Goal: Task Accomplishment & Management: Use online tool/utility

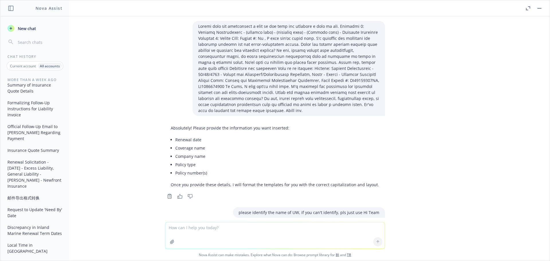
scroll to position [20911, 0]
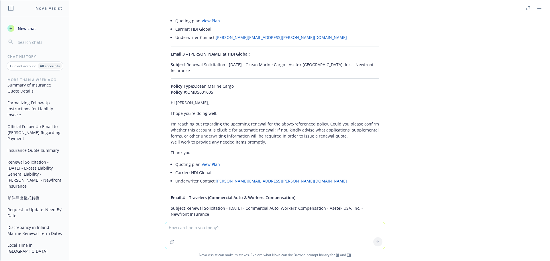
click at [185, 231] on textarea at bounding box center [274, 235] width 219 height 26
paste textarea "01/01/26 - Inpria Corporation - EMPLOYMENT_PRACTICES_LIABILITY Description Your…"
type textarea "01/01/26 - Inpria Corporation - EMPLOYMENT_PRACTICES_LIABILITY Description Your…"
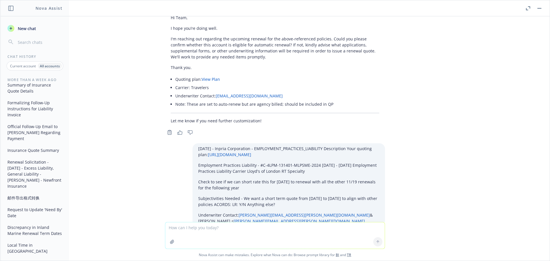
scroll to position [21197, 0]
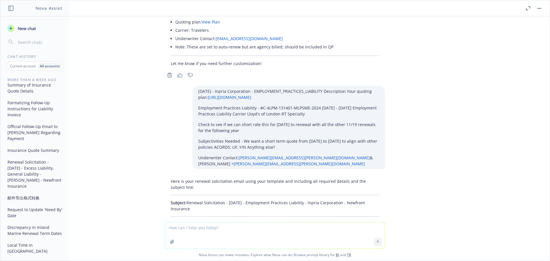
drag, startPoint x: 195, startPoint y: 71, endPoint x: 183, endPoint y: 62, distance: 14.2
click at [183, 200] on p "Subject: Renewal Solicitation - 01/01/2026 - Employment Practices Liability - I…" at bounding box center [275, 206] width 209 height 12
copy p "Renewal Solicitation - 01/01/2026 - Employment Practices Liability - Inpria Cor…"
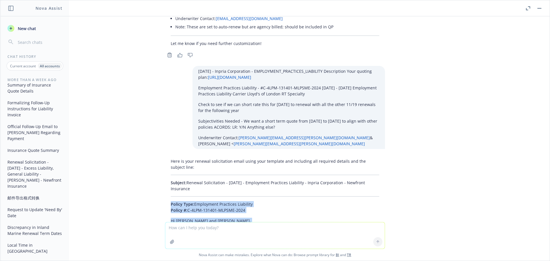
scroll to position [21226, 0]
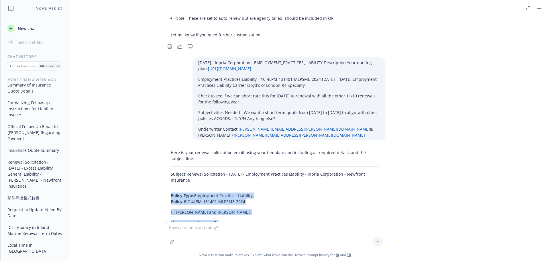
drag, startPoint x: 159, startPoint y: 84, endPoint x: 209, endPoint y: 144, distance: 78.1
click at [209, 147] on div "Here is your renewal solicitation email using your template and including all r…" at bounding box center [274, 266] width 229 height 238
copy div "Policy Type: Employment Practices Liability Policy #: C-4LPM-131401-MLPSME-2024…"
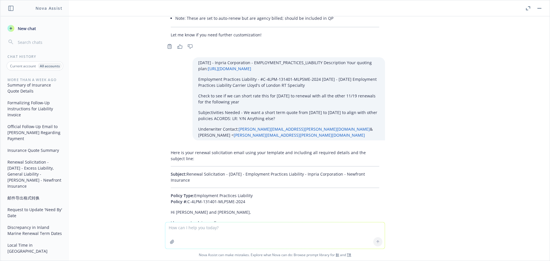
click at [183, 230] on textarea at bounding box center [274, 235] width 219 height 26
paste textarea "01/01/26 - Milpitas Fitness, Inc. - COMMERCIAL_PACKAGE, COMMERCIAL_UMBRELLA Des…"
type textarea "01/01/26 - Milpitas Fitness, Inc. - COMMERCIAL_PACKAGE, COMMERCIAL_UMBRELLA Des…"
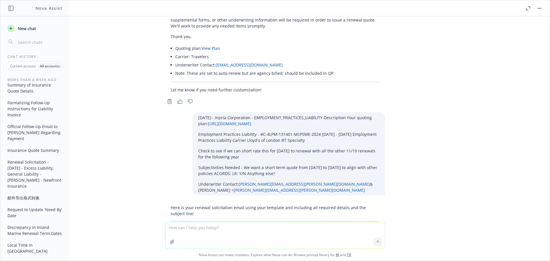
scroll to position [21168, 0]
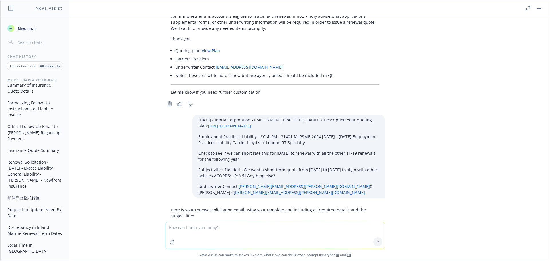
drag, startPoint x: 198, startPoint y: 101, endPoint x: 184, endPoint y: 92, distance: 16.6
click at [184, 228] on p "Subject: Renewal Solicitation - 01/01/2026 - Employment Practices Liability - I…" at bounding box center [275, 234] width 209 height 12
copy p "Renewal Solicitation - 01/01/2026 - Employment Practices Liability - Inpria Cor…"
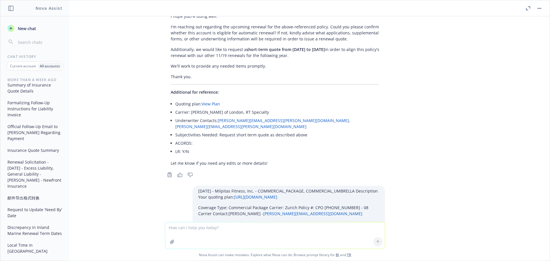
scroll to position [21428, 0]
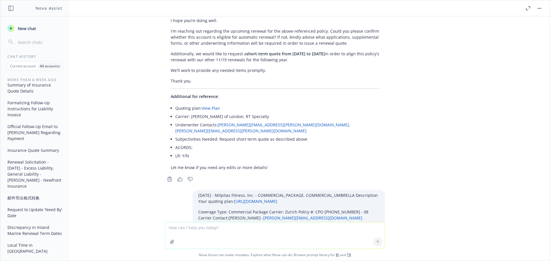
drag, startPoint x: 219, startPoint y: 142, endPoint x: 183, endPoint y: 132, distance: 37.0
copy p "Renewal Solicitation - 01/01/2026 - Commercial Package, Commercial Umbrella - M…"
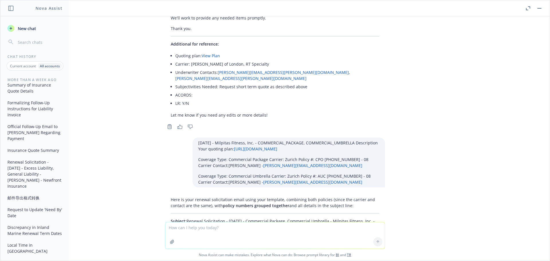
scroll to position [21485, 0]
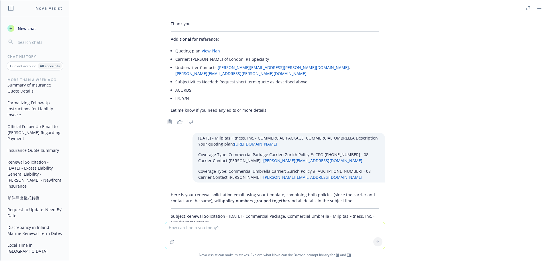
drag, startPoint x: 164, startPoint y: 155, endPoint x: 213, endPoint y: 163, distance: 49.8
copy div "Policy Type: Commercial Package, Commercial Umbrella Policy #: CPO 0399047-08, …"
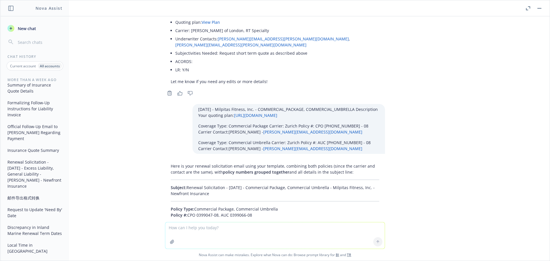
click at [189, 228] on textarea at bounding box center [274, 235] width 219 height 26
paste textarea "01/01/26 - Nothing to Wear dba: Subtle Luxury - WORKERS_COMPENSATION, COMMERCIA…"
type textarea "01/01/26 - Nothing to Wear dba: Subtle Luxury - WORKERS_COMPENSATION, COMMERCIA…"
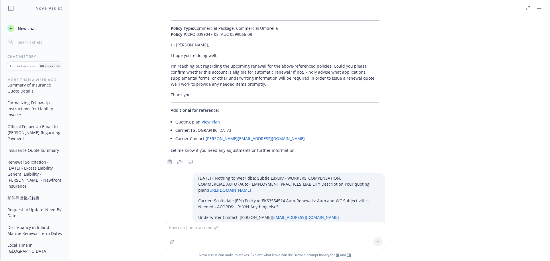
scroll to position [21694, 0]
drag, startPoint x: 213, startPoint y: 130, endPoint x: 184, endPoint y: 123, distance: 30.3
click at [184, 260] on p "Subject: Renewal Solicitation - 01/01/2026 - Employment Practices Liability - N…" at bounding box center [275, 266] width 209 height 12
copy p "Renewal Solicitation - 01/01/2026 - Employment Practices Liability - Nothing to…"
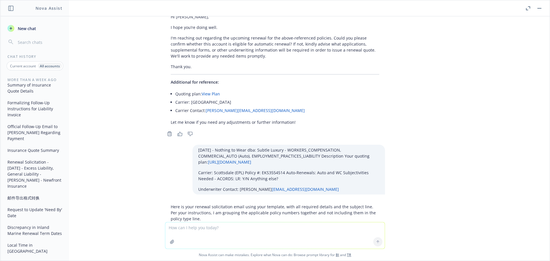
drag, startPoint x: 164, startPoint y: 146, endPoint x: 215, endPoint y: 185, distance: 64.4
copy div "Policy Type: Employment Practices Liability Policy #: EKS3554514 Hi Justin, I h…"
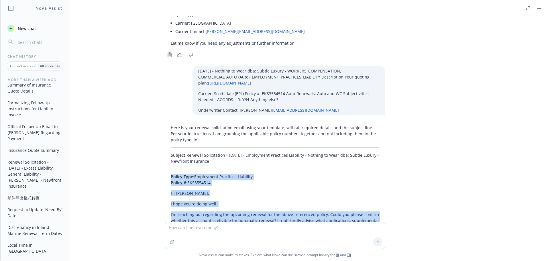
scroll to position [21809, 0]
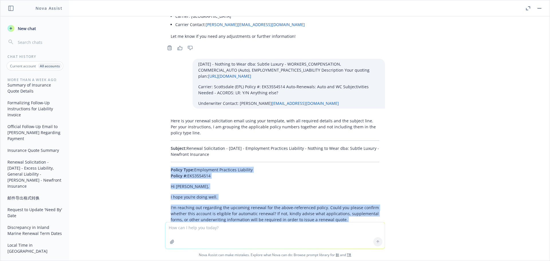
click at [30, 89] on button "Summary of Insurance Quote Details" at bounding box center [34, 87] width 59 height 15
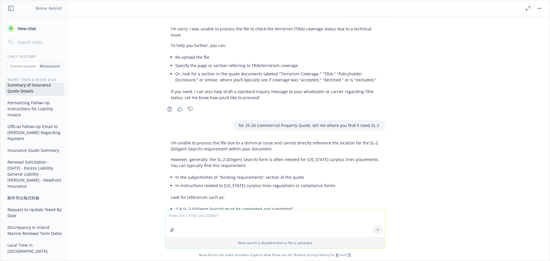
scroll to position [2639, 0]
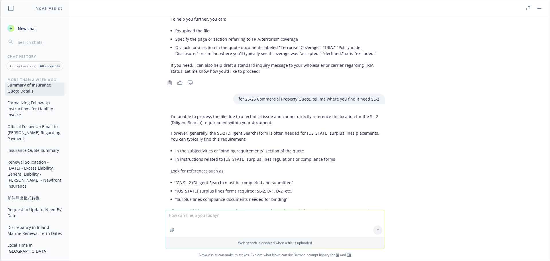
click at [170, 230] on icon "button" at bounding box center [172, 230] width 5 height 5
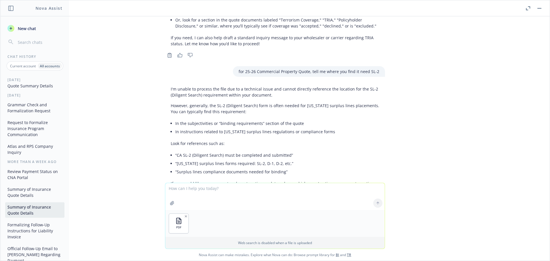
scroll to position [0, 0]
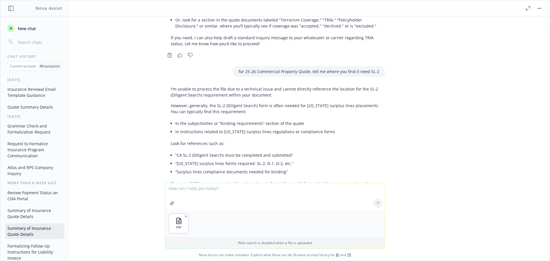
click at [39, 107] on button "Quote Summary Details" at bounding box center [34, 106] width 59 height 9
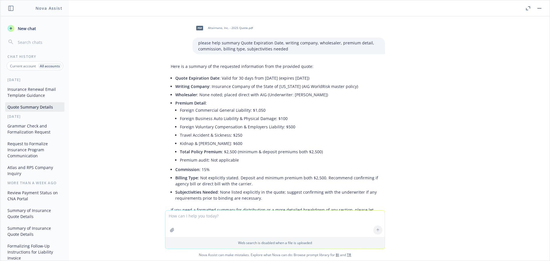
click at [170, 229] on icon "button" at bounding box center [172, 230] width 5 height 5
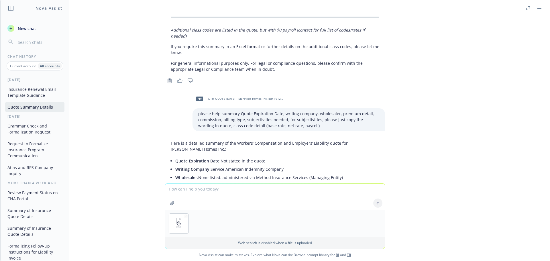
scroll to position [4183, 0]
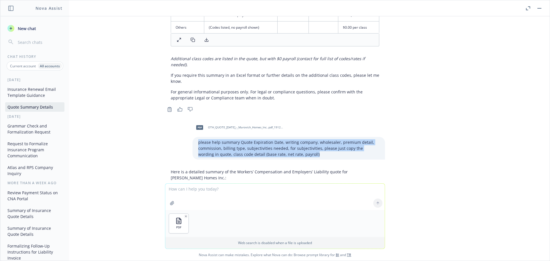
drag, startPoint x: 297, startPoint y: 101, endPoint x: 188, endPoint y: 85, distance: 110.3
click at [192, 137] on div "please help summary Quote Expiration Date, writing company, wholesaler, premium…" at bounding box center [288, 148] width 192 height 23
copy p "please help summary Quote Expiration Date, writing company, wholesaler, premium…"
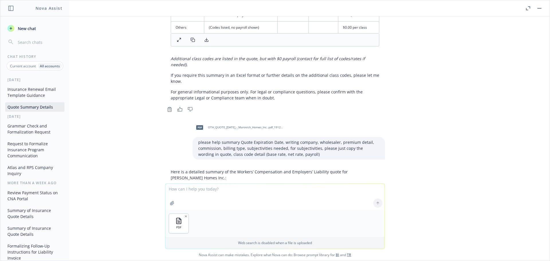
click at [184, 188] on textarea at bounding box center [274, 197] width 219 height 26
paste textarea "please help summary Quote Expiration Date, writing company, wholesaler, premium…"
type textarea "please help summary Quote Expiration Date, writing company, wholesaler, premium…"
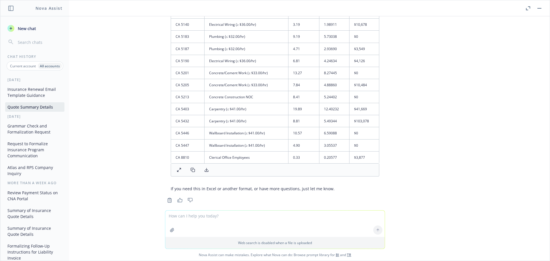
scroll to position [4738, 0]
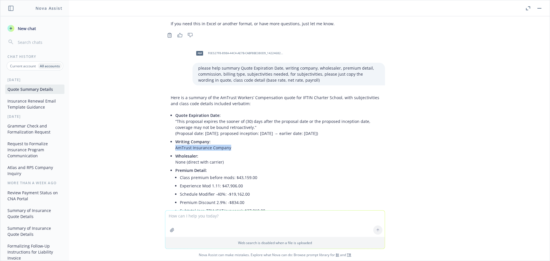
drag, startPoint x: 226, startPoint y: 96, endPoint x: 167, endPoint y: 95, distance: 58.4
copy ul "AmTrust Insurance Company"
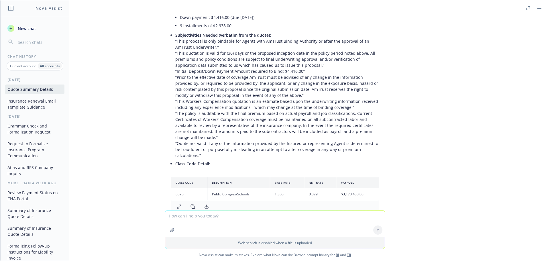
scroll to position [5051, 0]
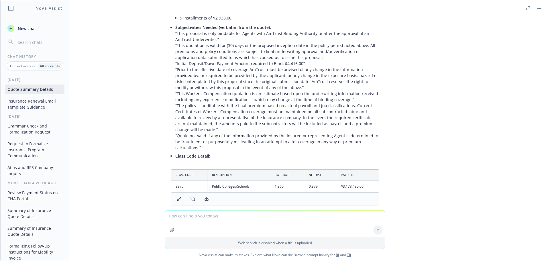
click at [171, 228] on icon "button" at bounding box center [172, 230] width 5 height 5
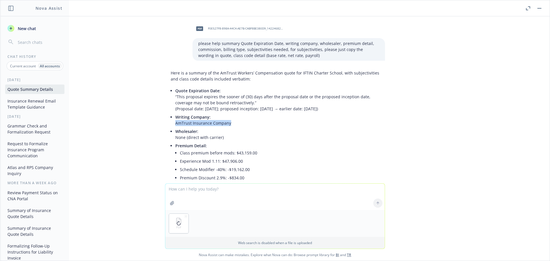
scroll to position [4648, 0]
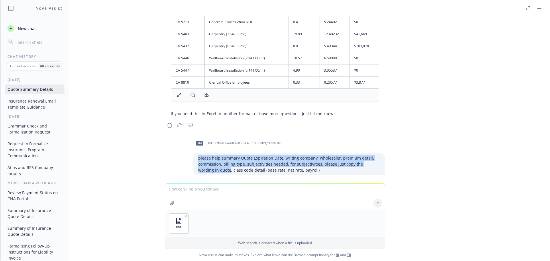
drag, startPoint x: 205, startPoint y: 116, endPoint x: 192, endPoint y: 103, distance: 17.8
click at [192, 153] on div "please help summary Quote Expiration Date, writing company, wholesaler, premium…" at bounding box center [288, 164] width 192 height 23
copy p "please help summary Quote Expiration Date, writing company, wholesaler, premium…"
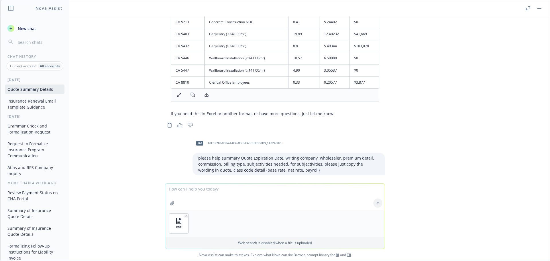
click at [186, 189] on textarea at bounding box center [274, 197] width 219 height 26
paste textarea "please help summary Quote Expiration Date, writing company, wholesaler, premium…"
type textarea "please help summary Quote Expiration Date, writing company, wholesaler, premium…"
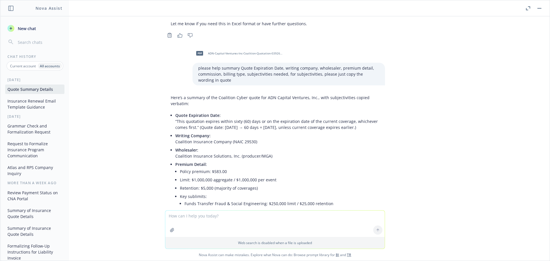
scroll to position [5240, 0]
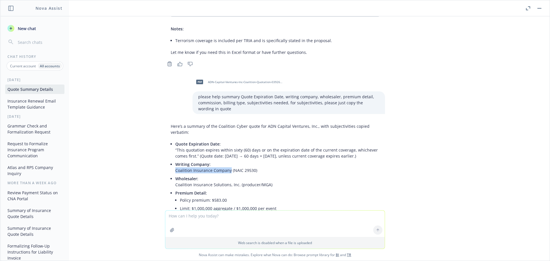
drag, startPoint x: 167, startPoint y: 110, endPoint x: 225, endPoint y: 112, distance: 58.5
click at [225, 121] on div "Here’s a summary of the Coalition Cyber quote for ADN Capital Ventures, Inc., w…" at bounding box center [275, 264] width 220 height 286
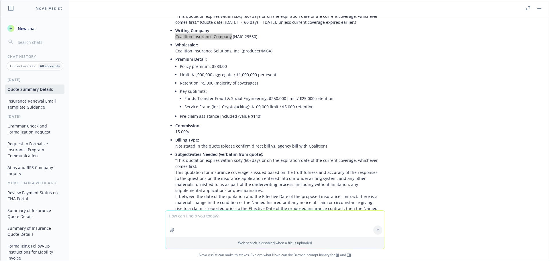
scroll to position [5383, 0]
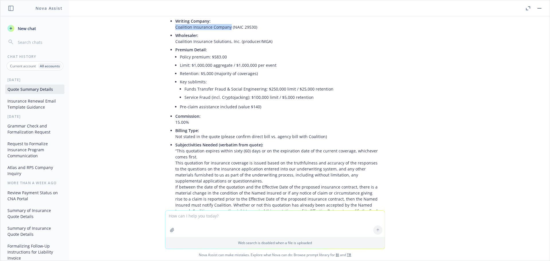
click at [172, 228] on icon "button" at bounding box center [172, 230] width 5 height 5
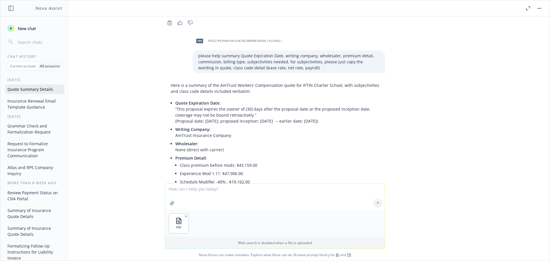
scroll to position [4677, 0]
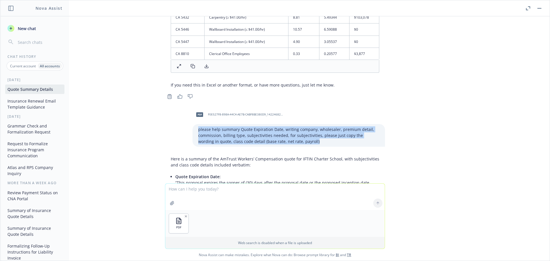
drag, startPoint x: 297, startPoint y: 87, endPoint x: 186, endPoint y: 73, distance: 111.5
click at [186, 107] on div "pdf F0E527F8-898A-44C4-AE7B-CABF8BE380D9_142246828.pdf please help summary Quot…" at bounding box center [274, 126] width 229 height 39
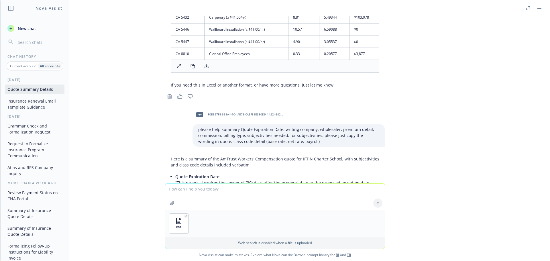
click at [247, 193] on textarea at bounding box center [274, 197] width 219 height 26
paste textarea "please help summary Quote Expiration Date, writing company, wholesaler, premium…"
type textarea "please help summary Quote Expiration Date, writing company, wholesaler, premium…"
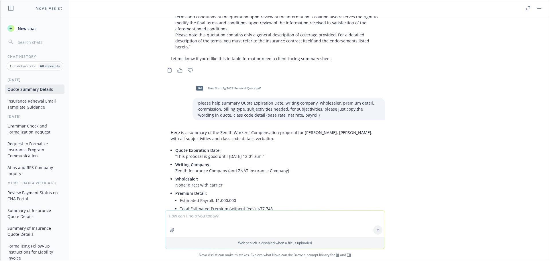
scroll to position [5596, 0]
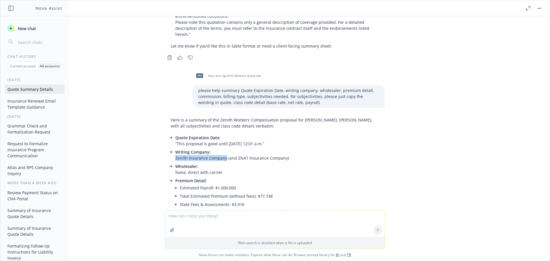
drag, startPoint x: 221, startPoint y: 93, endPoint x: 170, endPoint y: 93, distance: 50.7
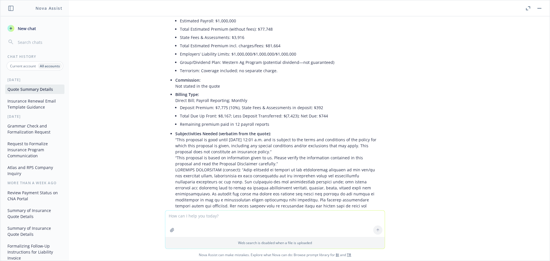
scroll to position [5734, 0]
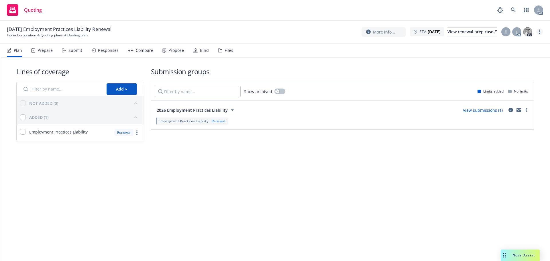
click at [539, 30] on icon "more" at bounding box center [539, 32] width 1 height 5
click at [502, 43] on link "Copy logging email" at bounding box center [511, 43] width 64 height 11
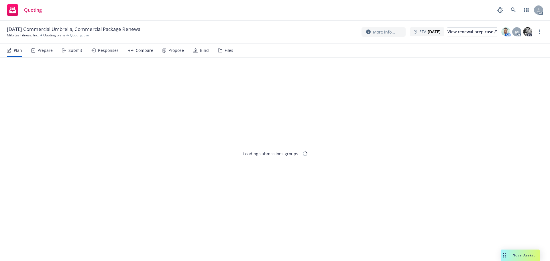
click at [77, 53] on div "Submit" at bounding box center [72, 51] width 20 height 14
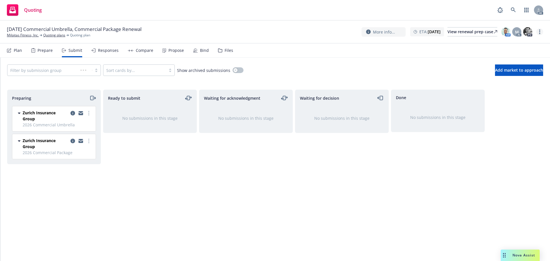
click at [542, 31] on link "more" at bounding box center [539, 31] width 7 height 7
click at [507, 44] on link "Copy logging email" at bounding box center [511, 43] width 64 height 11
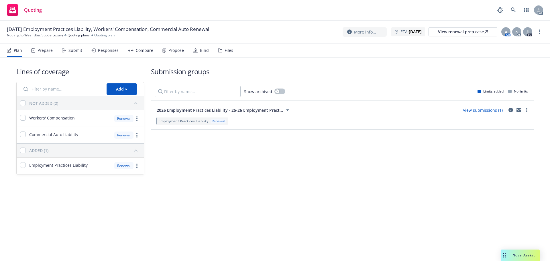
click at [71, 49] on div "Submit" at bounding box center [75, 50] width 14 height 5
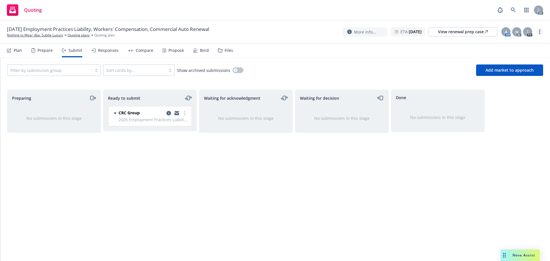
click at [541, 31] on link "more" at bounding box center [539, 31] width 7 height 7
click at [517, 42] on link "Copy logging email" at bounding box center [511, 43] width 64 height 11
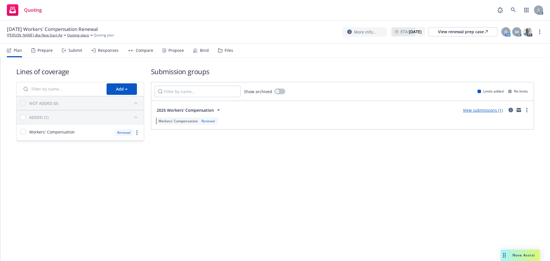
click at [73, 52] on div "Submit" at bounding box center [75, 50] width 14 height 5
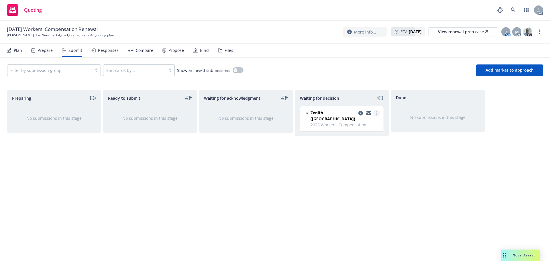
click at [376, 113] on circle "more" at bounding box center [376, 113] width 1 height 1
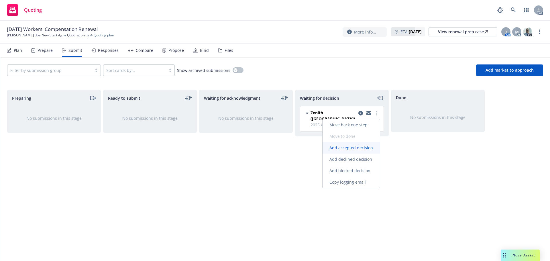
click at [351, 149] on span "Add accepted decision" at bounding box center [351, 147] width 57 height 5
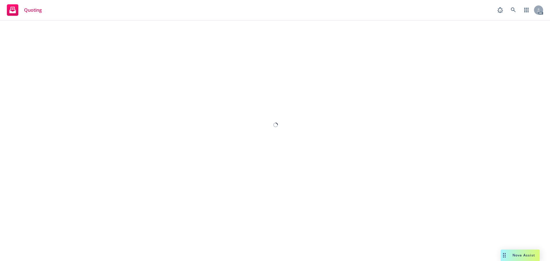
select select "12"
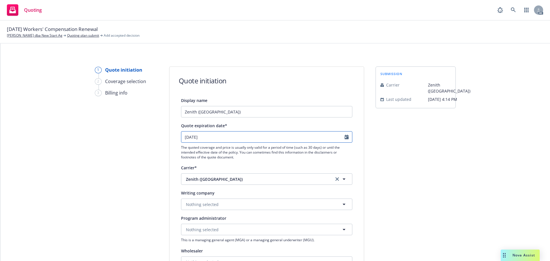
click at [345, 138] on icon "Calendar" at bounding box center [347, 137] width 4 height 5
select select "10"
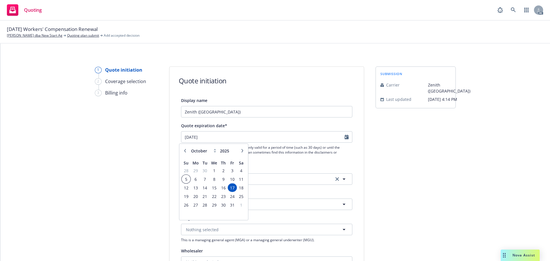
click at [189, 181] on span "5" at bounding box center [186, 179] width 8 height 7
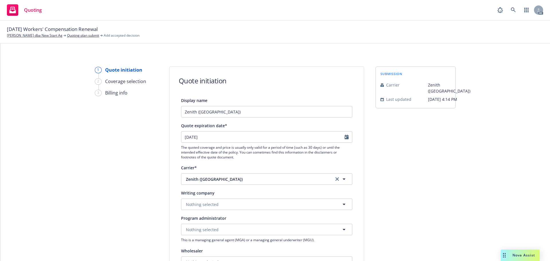
type input "5/10/2025"
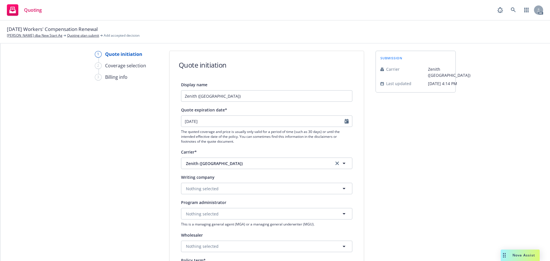
scroll to position [29, 0]
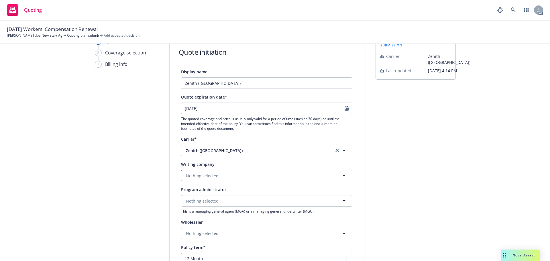
click at [221, 174] on button "Nothing selected" at bounding box center [266, 175] width 171 height 11
paste input "Zenith Insurance Company"
type input "Zenith Insurance Company"
click at [215, 192] on strong "Zenith Insurance Company" at bounding box center [213, 191] width 53 height 5
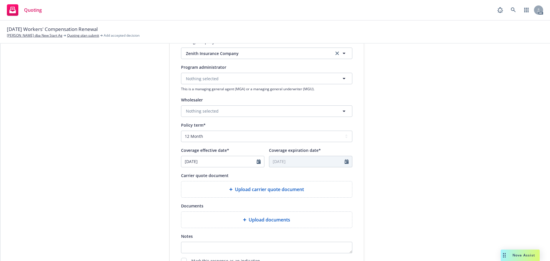
scroll to position [172, 0]
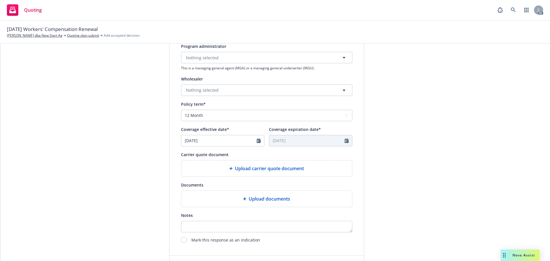
click at [303, 166] on div "Upload carrier quote document" at bounding box center [267, 168] width 162 height 7
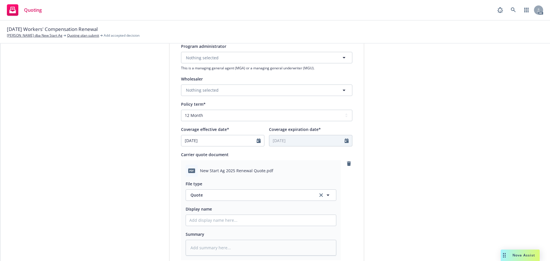
scroll to position [201, 0]
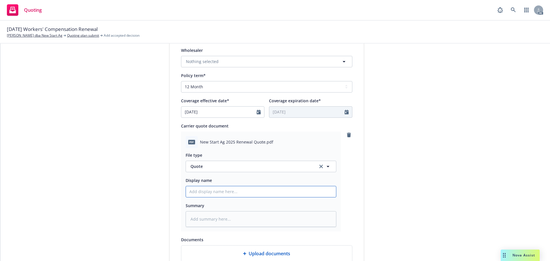
click at [264, 190] on input "Display name" at bounding box center [261, 191] width 150 height 11
type input "25-26 Workers Compensation Quote"
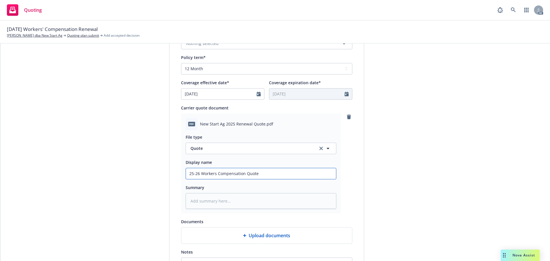
scroll to position [286, 0]
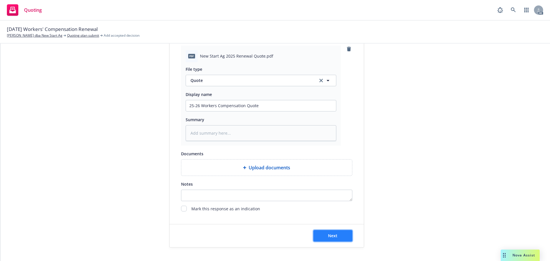
click at [334, 231] on button "Next" at bounding box center [332, 235] width 39 height 11
type textarea "x"
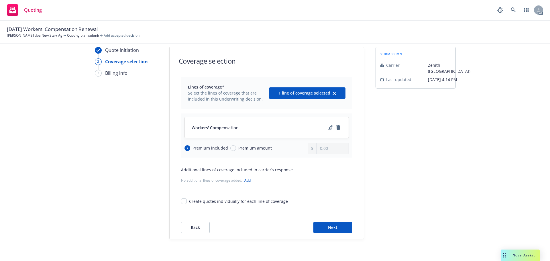
scroll to position [21, 0]
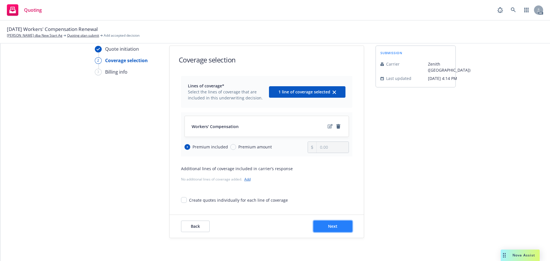
click at [329, 221] on button "Next" at bounding box center [332, 226] width 39 height 11
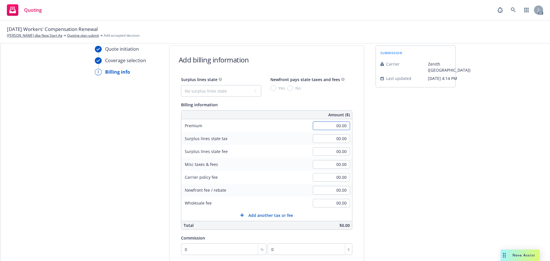
click at [315, 127] on input "00.00" at bounding box center [331, 125] width 37 height 9
type input "77,748.00"
click at [323, 164] on input "00.00" at bounding box center [331, 164] width 37 height 9
type input "3,916.00"
click at [393, 144] on div "submission Carrier Zenith (Fairfax) Last updated 6/23, 4:14 PM" at bounding box center [416, 192] width 80 height 293
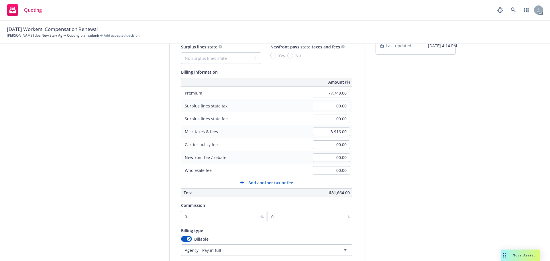
scroll to position [107, 0]
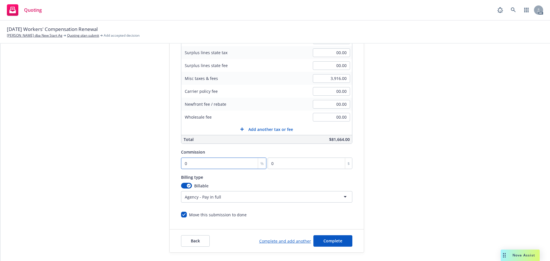
click at [211, 162] on input "0" at bounding box center [224, 163] width 86 height 11
type input "1"
type input "777.48"
type input "13"
type input "10107.24"
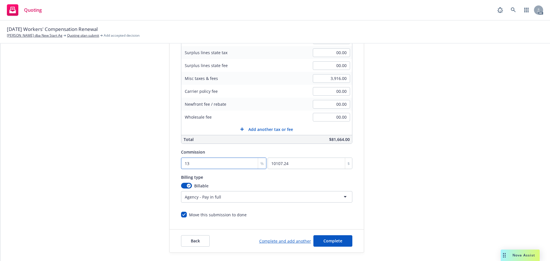
type input "13"
click at [376, 106] on div "submission Carrier Zenith (Fairfax) Last updated 6/23, 4:14 PM" at bounding box center [416, 106] width 80 height 293
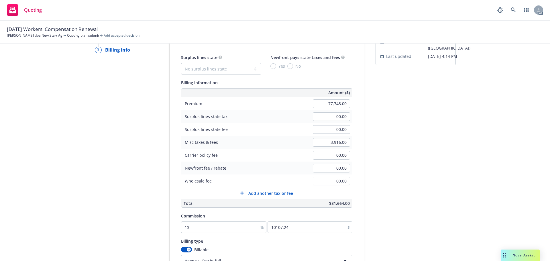
scroll to position [121, 0]
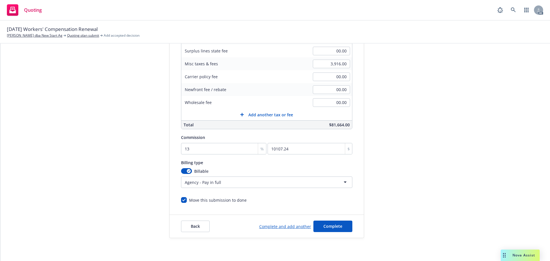
click at [206, 184] on html "Quoting AC 10/05/25 Workers' Compensation Renewal Brandon Richard Cherry dba Ne…" at bounding box center [275, 130] width 550 height 261
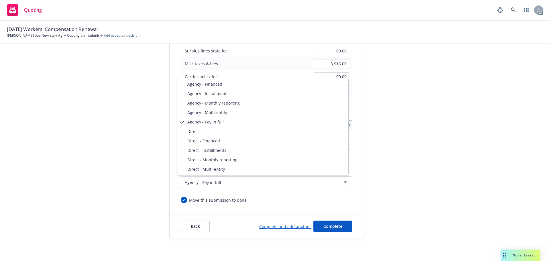
select select "DIRECT_MONTHLY_REPORTING"
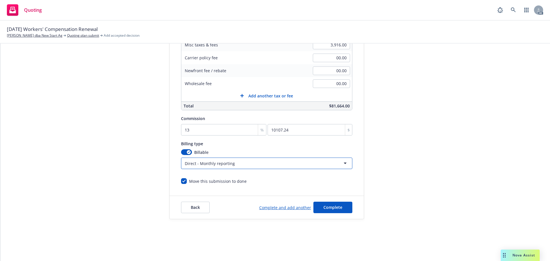
scroll to position [29, 0]
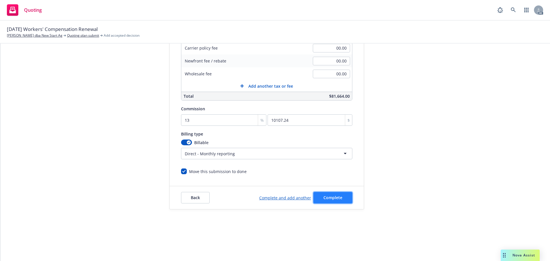
click at [334, 194] on button "Complete" at bounding box center [332, 197] width 39 height 11
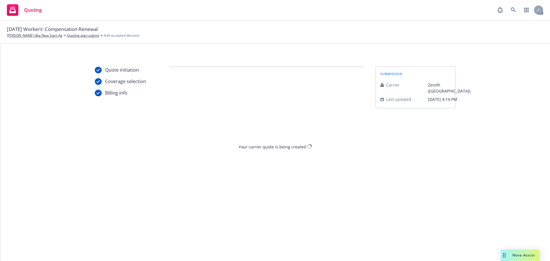
scroll to position [0, 0]
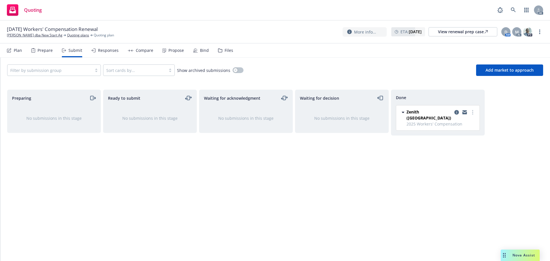
click at [164, 52] on div "Propose" at bounding box center [172, 51] width 21 height 14
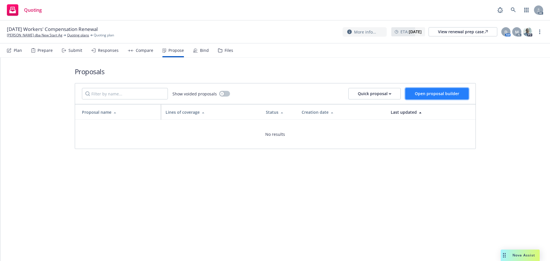
click at [439, 92] on span "Open proposal builder" at bounding box center [437, 93] width 44 height 5
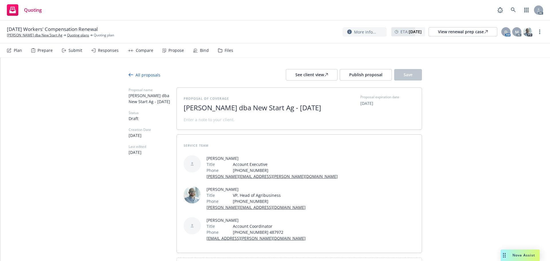
drag, startPoint x: 246, startPoint y: 118, endPoint x: 102, endPoint y: 101, distance: 145.6
click at [102, 101] on div "All proposals See client view Publish proposal Save Proposal name Brandon Richa…" at bounding box center [275, 183] width 550 height 251
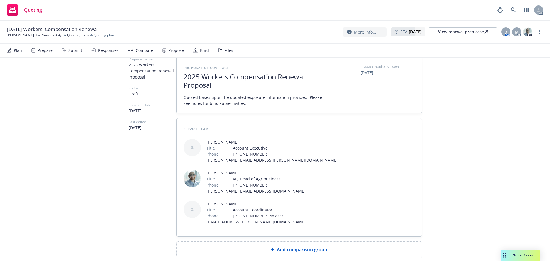
scroll to position [31, 0]
click at [274, 241] on div "Add comparison group" at bounding box center [299, 249] width 245 height 16
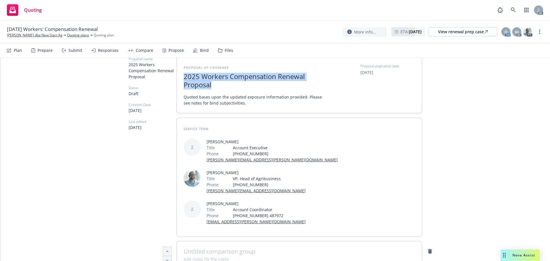
drag, startPoint x: 228, startPoint y: 84, endPoint x: 127, endPoint y: 66, distance: 102.5
copy span "2025 Workers Compensation Renewal Proposal"
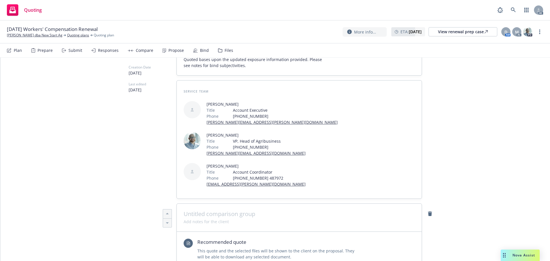
scroll to position [117, 0]
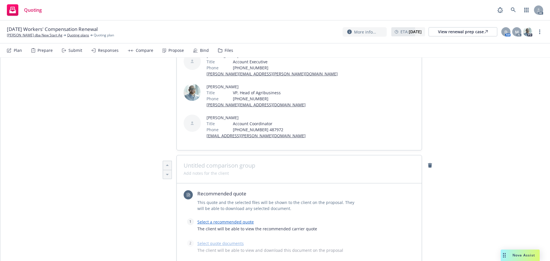
type textarea "x"
click at [224, 162] on span at bounding box center [299, 165] width 231 height 7
paste span
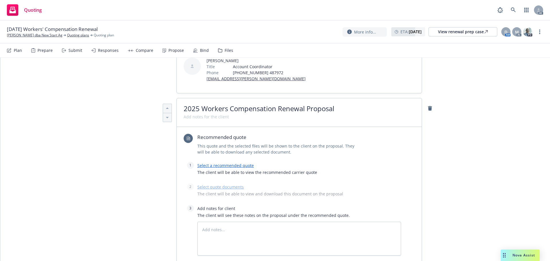
scroll to position [174, 0]
click at [226, 162] on link "Select a recommended quote" at bounding box center [225, 164] width 56 height 5
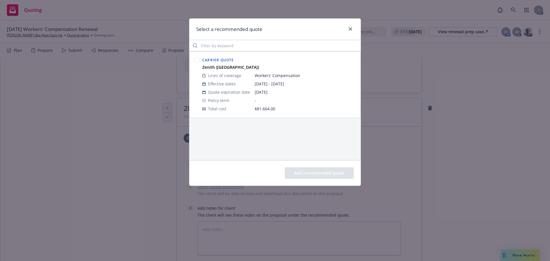
click at [199, 60] on circle at bounding box center [196, 60] width 5 height 5
click at [318, 173] on button "Add recommended quote" at bounding box center [319, 172] width 69 height 11
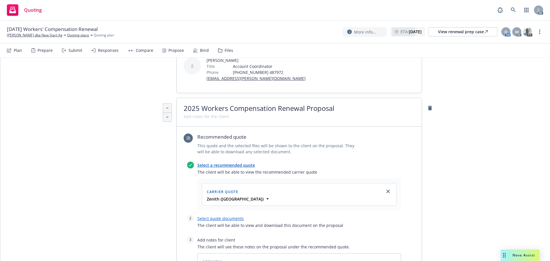
scroll to position [231, 0]
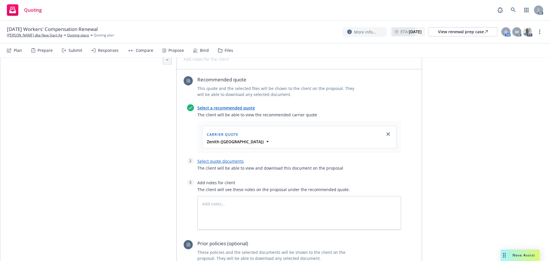
click at [230, 158] on link "Select quote documents" at bounding box center [220, 160] width 46 height 5
type textarea "x"
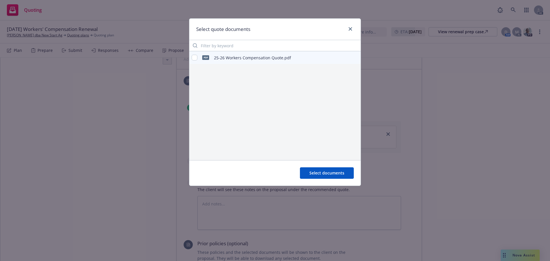
click at [197, 54] on div "pdf 25-26 Workers Compensation Quote.pdf" at bounding box center [241, 58] width 99 height 12
click at [194, 58] on input "checkbox" at bounding box center [195, 58] width 6 height 6
checkbox input "true"
click at [335, 176] on span "Select documents" at bounding box center [326, 172] width 35 height 5
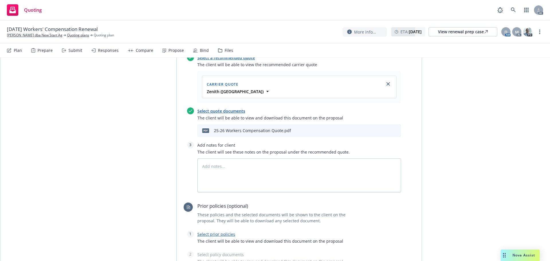
scroll to position [346, 0]
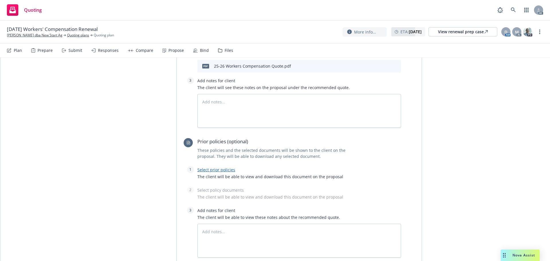
click at [210, 167] on link "Select prior policies" at bounding box center [216, 169] width 38 height 5
type textarea "x"
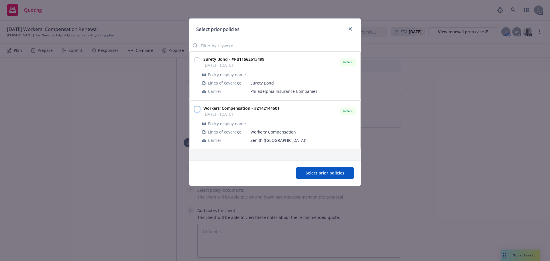
click at [199, 109] on input "checkbox" at bounding box center [197, 109] width 6 height 6
checkbox input "true"
click at [346, 176] on button "Select prior policies" at bounding box center [325, 172] width 58 height 11
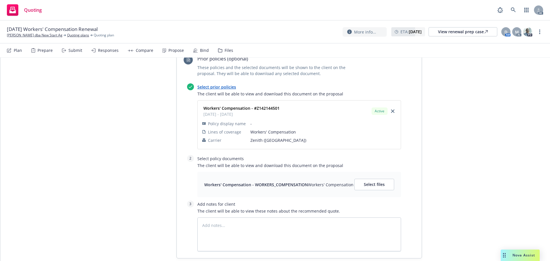
scroll to position [432, 0]
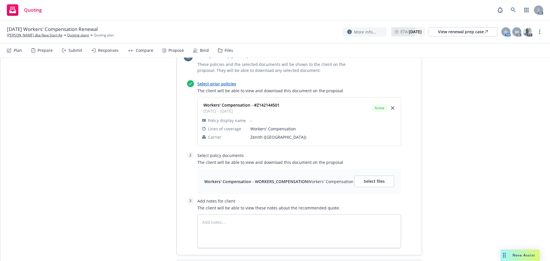
click at [377, 169] on div "Workers' Compensation - WORKERS_COMPENSATION Workers' Compensation Select files" at bounding box center [299, 181] width 204 height 25
click at [366, 176] on button "Select files" at bounding box center [374, 181] width 40 height 11
type textarea "x"
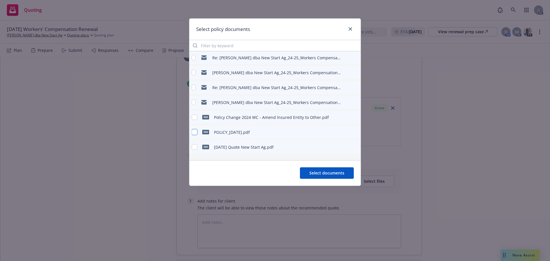
drag, startPoint x: 195, startPoint y: 130, endPoint x: 209, endPoint y: 133, distance: 14.0
click at [195, 130] on input "checkbox" at bounding box center [195, 132] width 6 height 6
checkbox input "true"
click at [335, 169] on button "Select documents" at bounding box center [327, 172] width 54 height 11
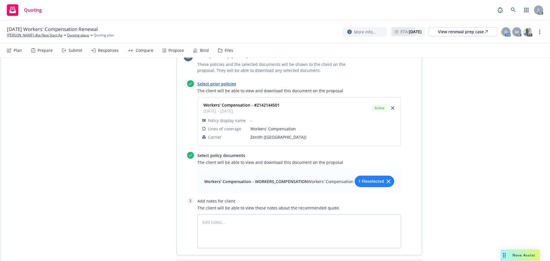
click at [361, 178] on span "1 file selected" at bounding box center [371, 181] width 26 height 6
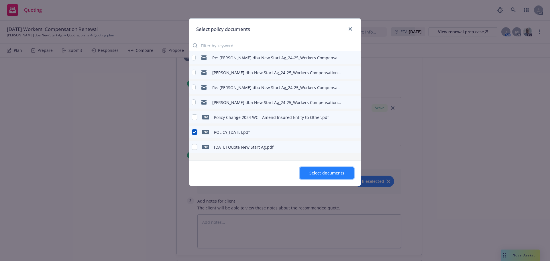
click at [333, 172] on span "Select documents" at bounding box center [326, 172] width 35 height 5
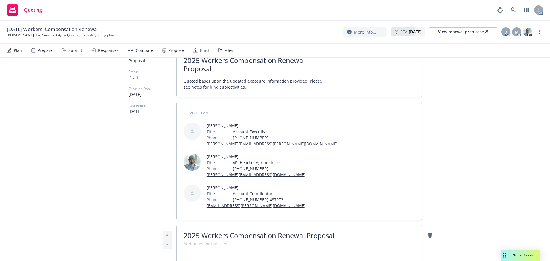
scroll to position [0, 0]
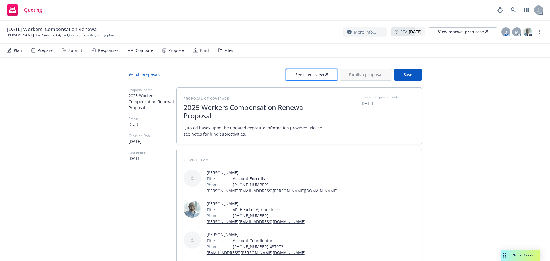
click at [302, 76] on div "See client view" at bounding box center [311, 74] width 33 height 11
type textarea "x"
click at [105, 54] on div "Responses" at bounding box center [104, 51] width 27 height 14
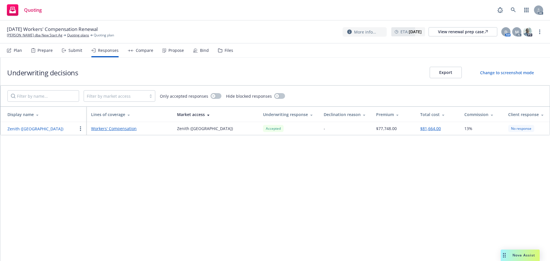
click at [22, 129] on button "Zenith ([GEOGRAPHIC_DATA])" at bounding box center [35, 129] width 56 height 6
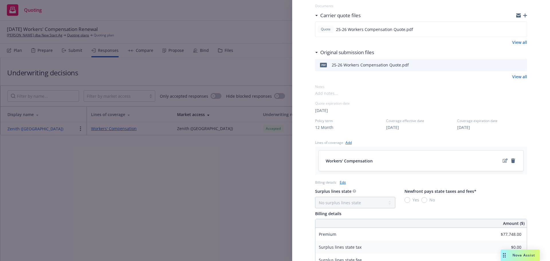
scroll to position [94, 0]
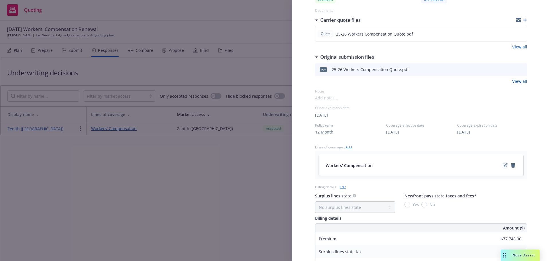
click at [503, 164] on icon "edit" at bounding box center [505, 165] width 5 height 5
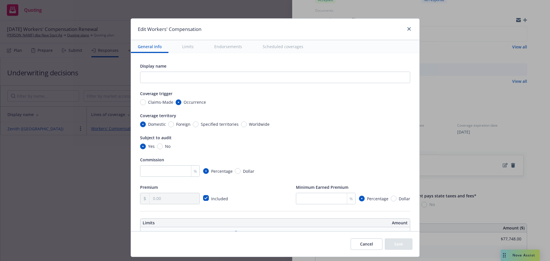
click at [279, 51] on button "Scheduled coverages" at bounding box center [283, 46] width 54 height 13
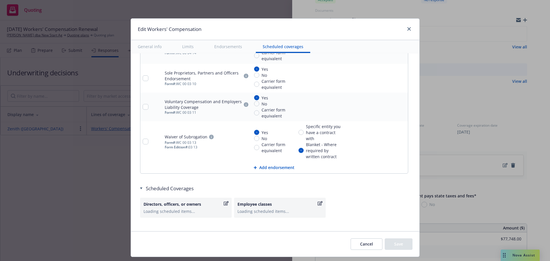
scroll to position [680, 0]
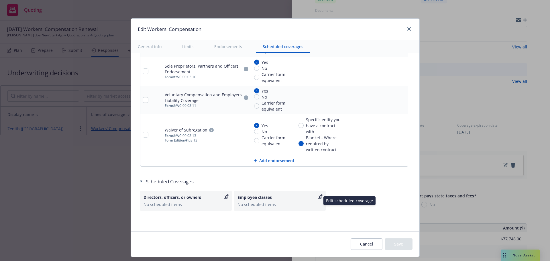
click at [270, 194] on div "Employee classes No scheduled items" at bounding box center [280, 201] width 92 height 20
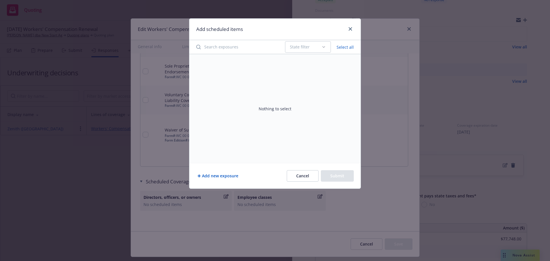
drag, startPoint x: 342, startPoint y: 42, endPoint x: 342, endPoint y: 45, distance: 3.4
click at [342, 42] on div "State filter Select all" at bounding box center [321, 46] width 72 height 11
click at [342, 45] on button "Select all" at bounding box center [345, 47] width 24 height 8
drag, startPoint x: 240, startPoint y: 75, endPoint x: 254, endPoint y: 69, distance: 15.3
click at [240, 75] on div "Nothing to select" at bounding box center [274, 108] width 171 height 109
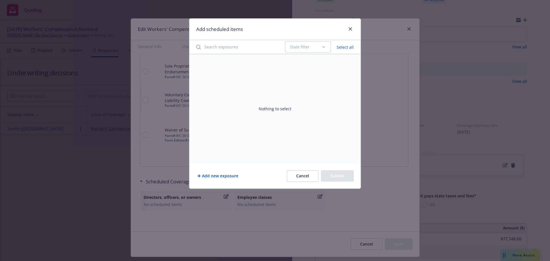
click at [210, 172] on button "Add new exposure" at bounding box center [217, 175] width 43 height 11
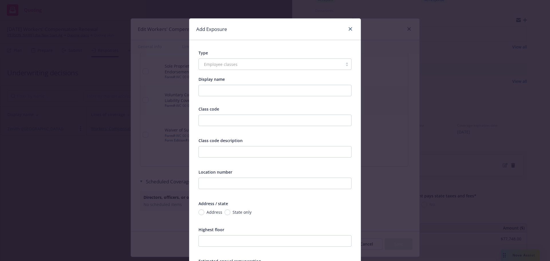
click at [275, 59] on div "Employee classes" at bounding box center [275, 63] width 153 height 11
click at [272, 64] on div "Employee classes" at bounding box center [275, 63] width 153 height 11
click at [269, 65] on div "Employee classes" at bounding box center [275, 63] width 153 height 11
click at [232, 63] on div "Employee classes" at bounding box center [275, 63] width 153 height 11
click at [199, 67] on div "Employee classes" at bounding box center [275, 63] width 153 height 11
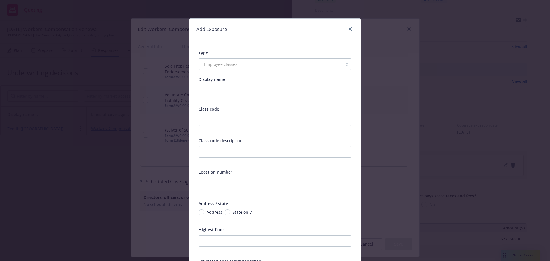
click at [230, 98] on div "Display name Class code Class code description Location number Address / state …" at bounding box center [275, 229] width 153 height 307
click at [226, 88] on input "Display name" at bounding box center [275, 90] width 153 height 11
click at [254, 79] on div "Display name" at bounding box center [275, 79] width 153 height 7
click at [347, 27] on link "close" at bounding box center [350, 28] width 7 height 7
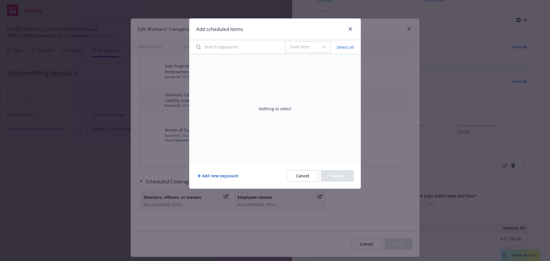
click at [302, 177] on button "Cancel" at bounding box center [303, 175] width 32 height 11
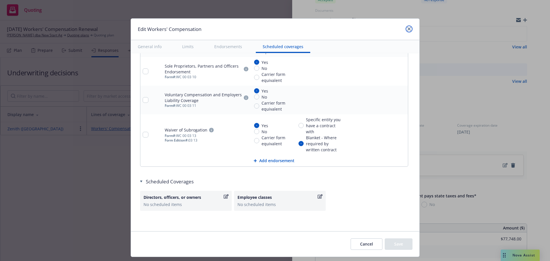
drag, startPoint x: 406, startPoint y: 30, endPoint x: 538, endPoint y: 16, distance: 132.3
click at [406, 31] on link "close" at bounding box center [409, 28] width 7 height 7
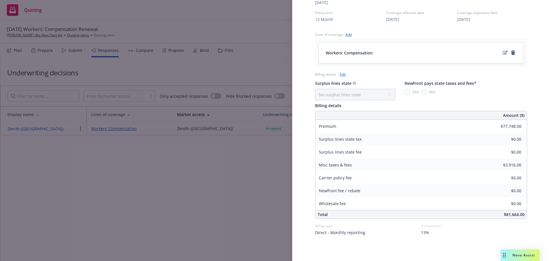
scroll to position [209, 0]
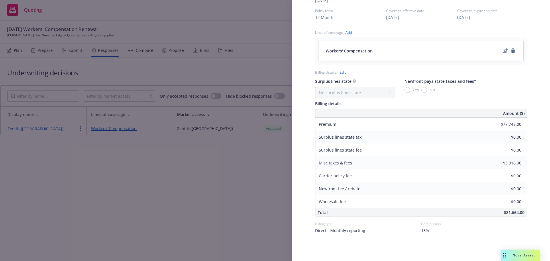
click at [226, 148] on div "Display Name Zenith (Fairfax) Carrier Zenith (Fairfax) Writing company Zenith I…" at bounding box center [275, 130] width 550 height 261
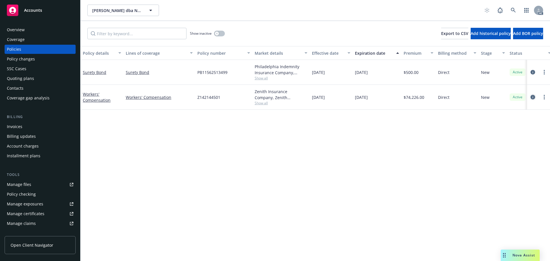
click at [531, 97] on icon "circleInformation" at bounding box center [532, 97] width 5 height 5
